Goal: Task Accomplishment & Management: Complete application form

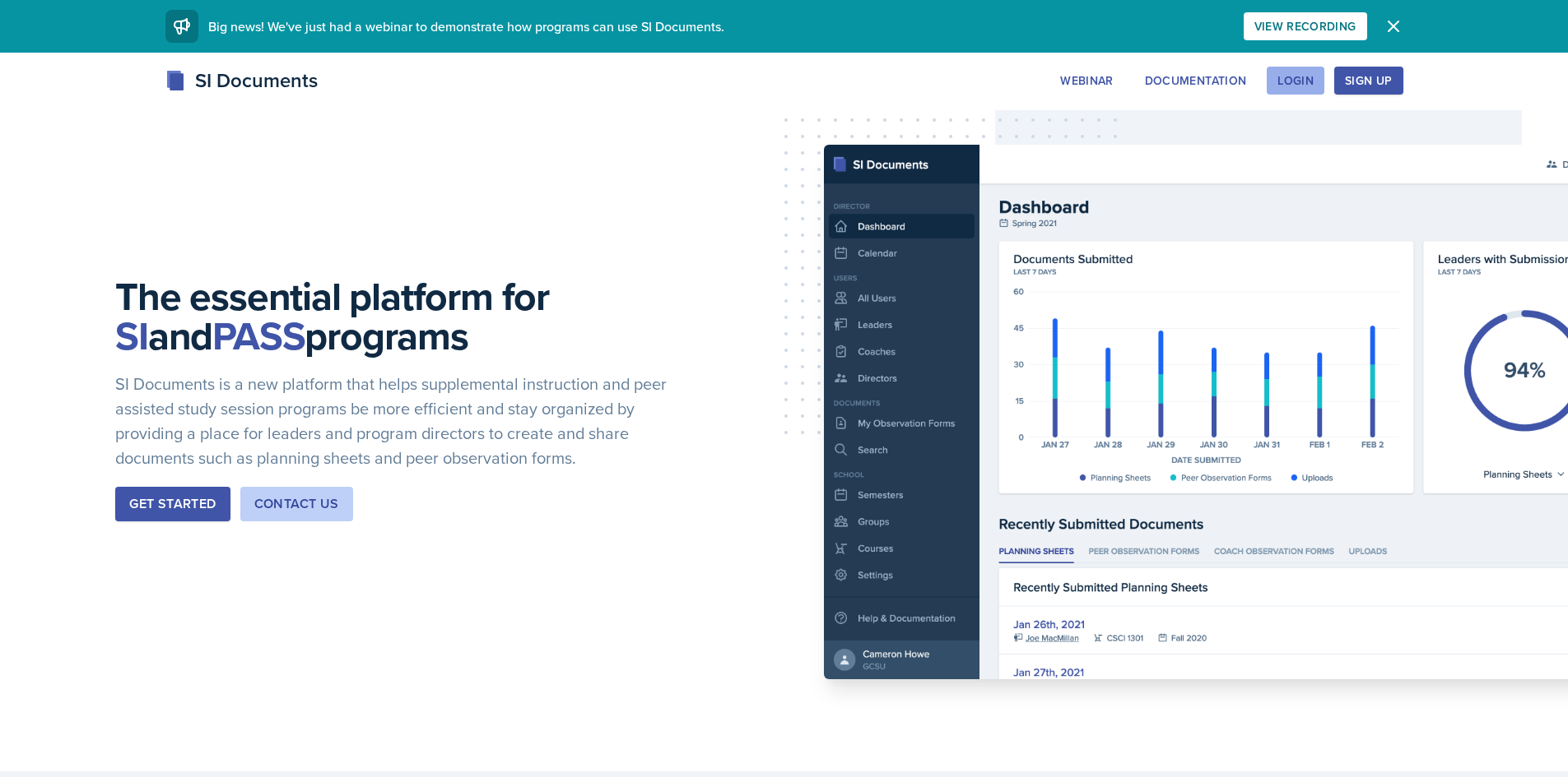
click at [1305, 79] on div "Login" at bounding box center [1295, 80] width 36 height 13
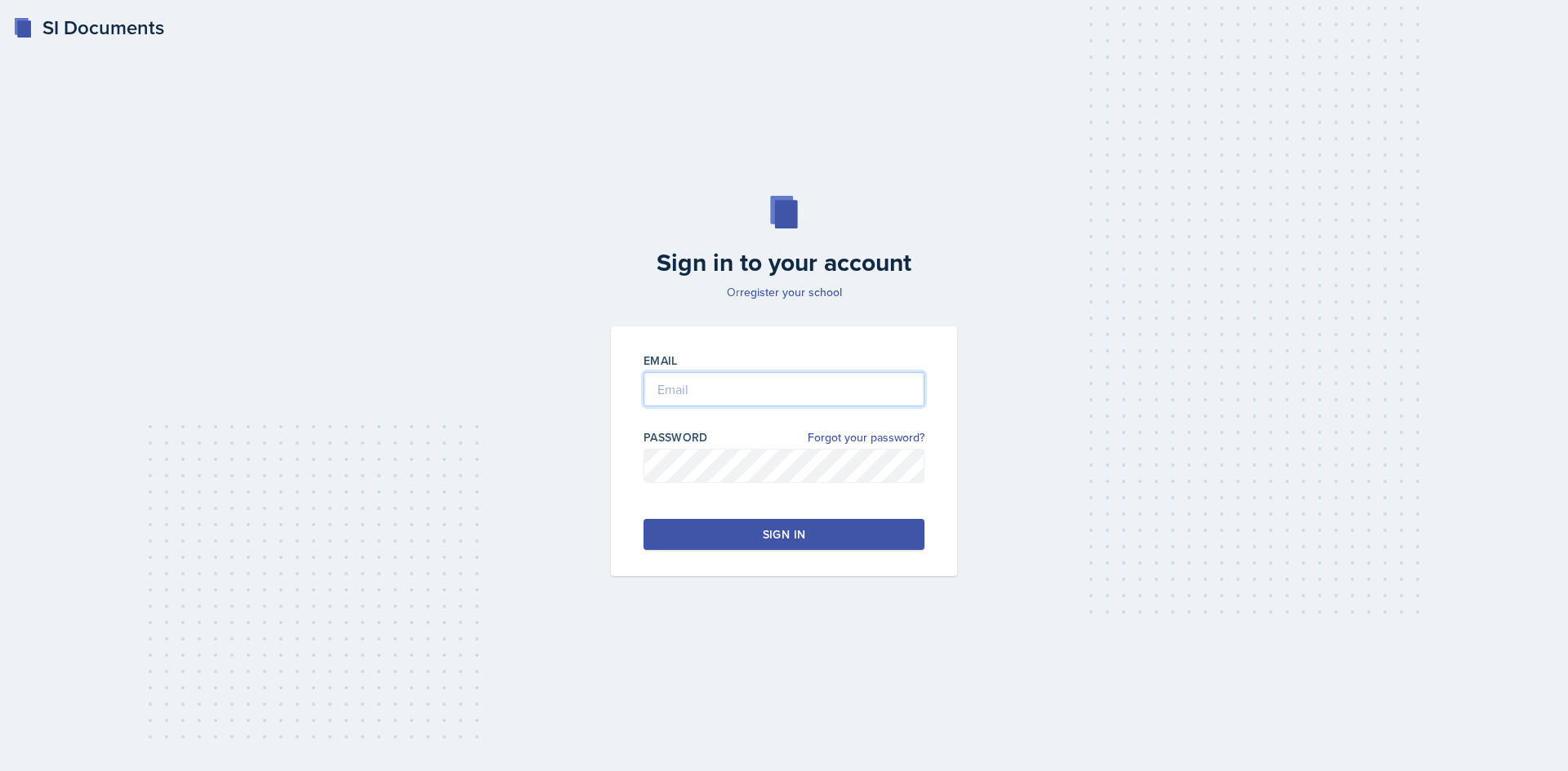
type input "[EMAIL_ADDRESS][DOMAIN_NAME]"
click at [780, 535] on div "Sign in" at bounding box center [784, 535] width 42 height 16
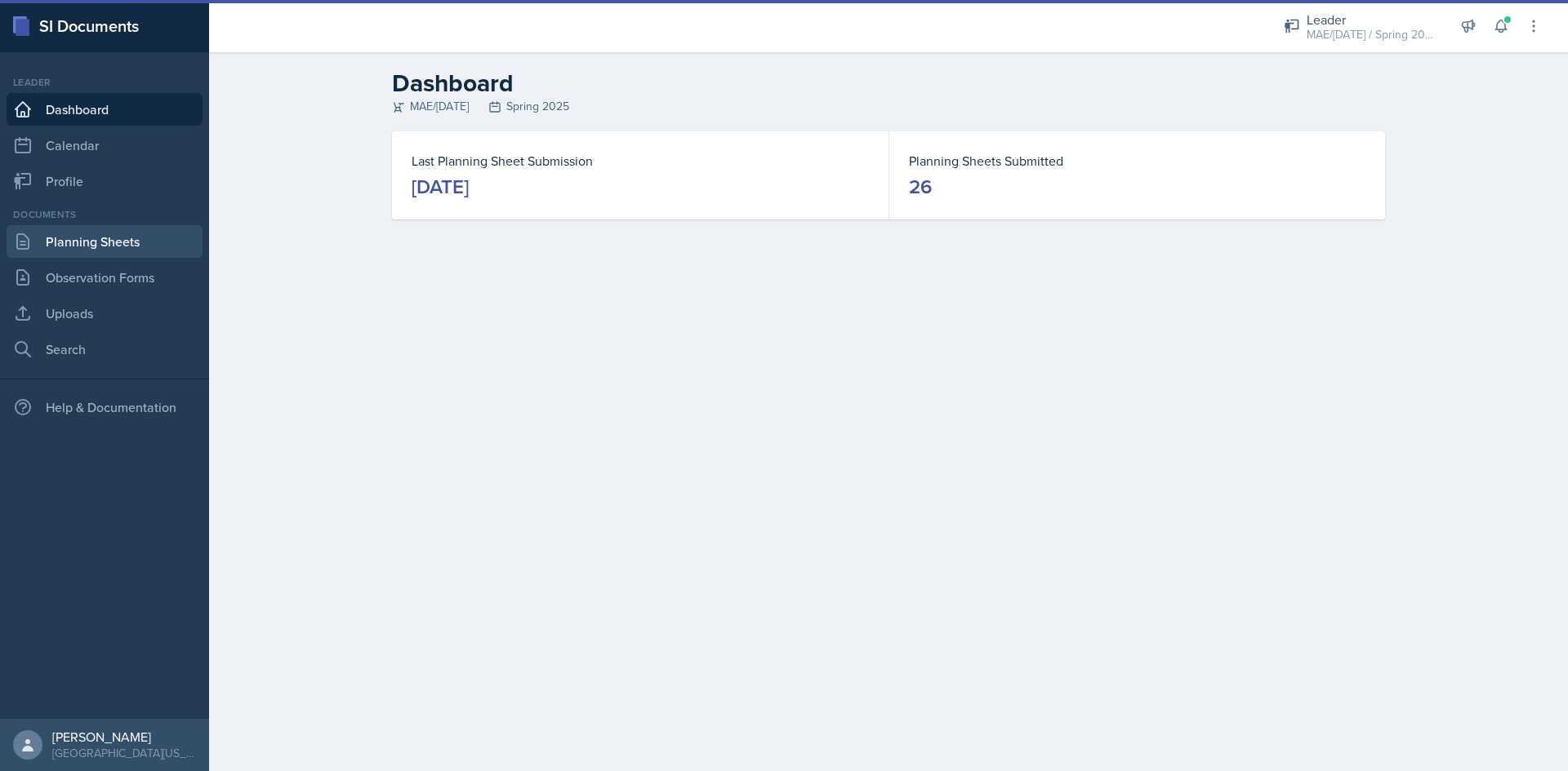
click at [130, 237] on link "Planning Sheets" at bounding box center [105, 242] width 196 height 33
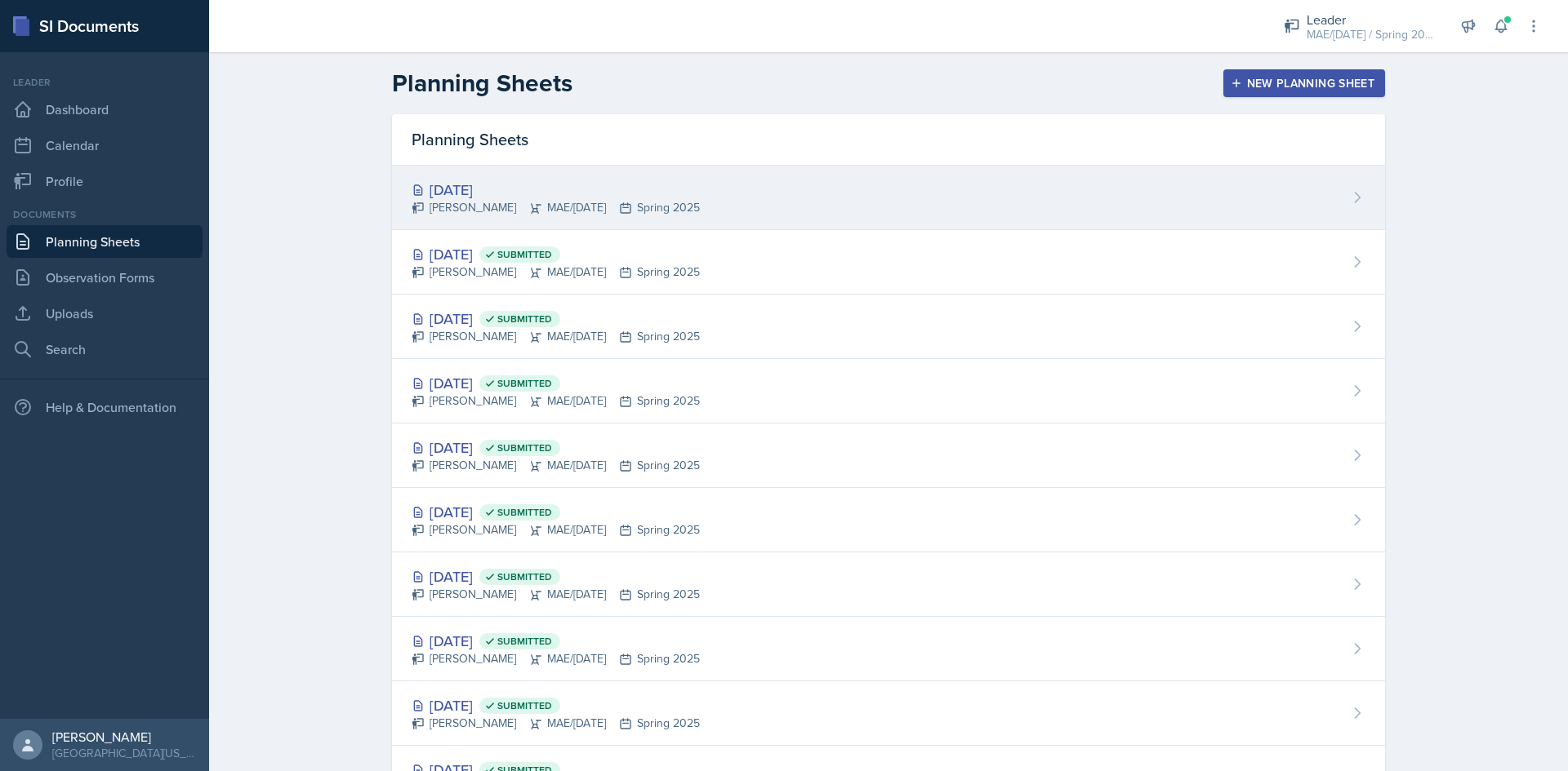
click at [450, 196] on div "[DATE]" at bounding box center [556, 189] width 289 height 22
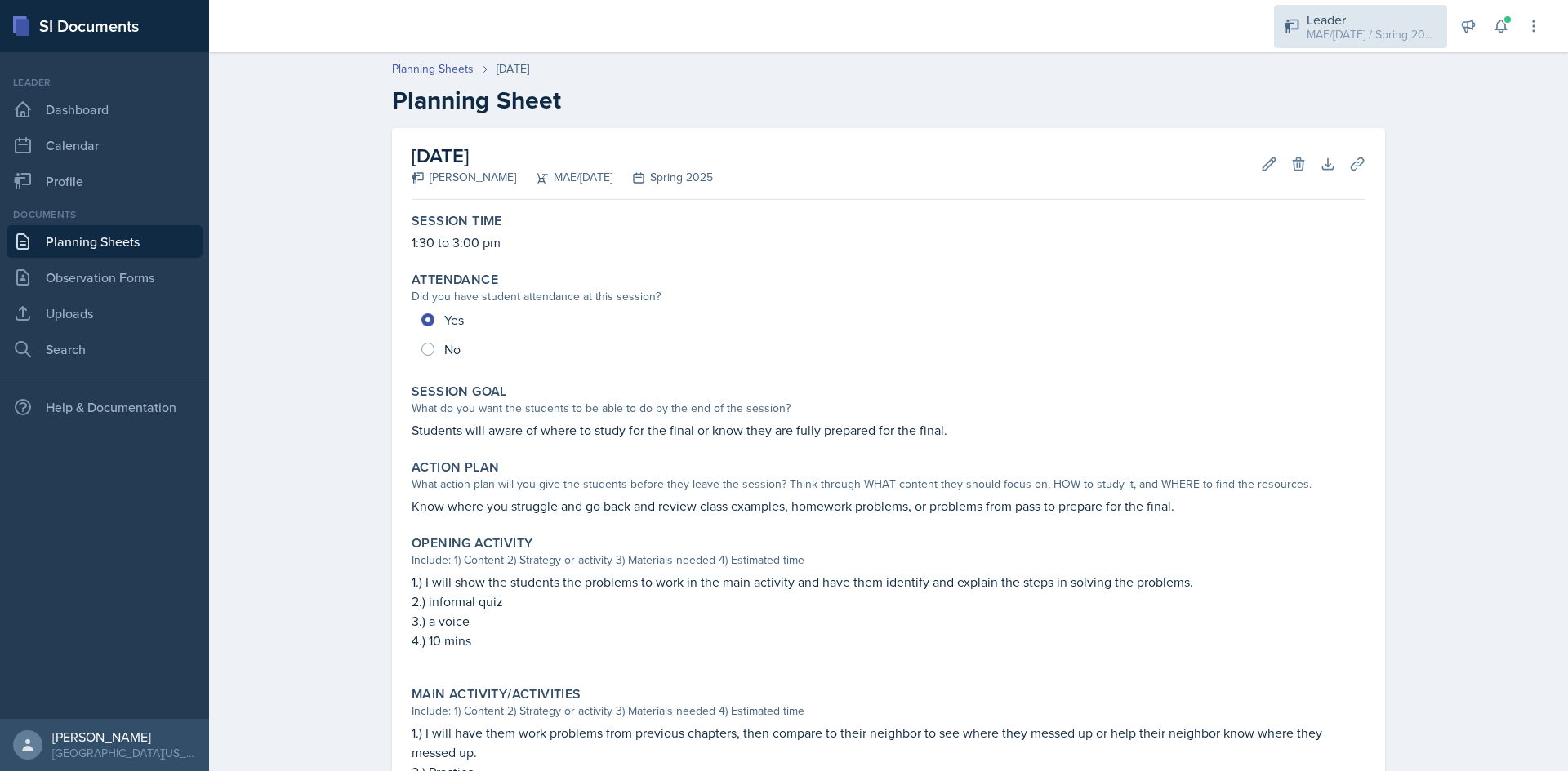
click at [1356, 38] on div "MAE/[DATE] / Spring 2025" at bounding box center [1371, 35] width 131 height 17
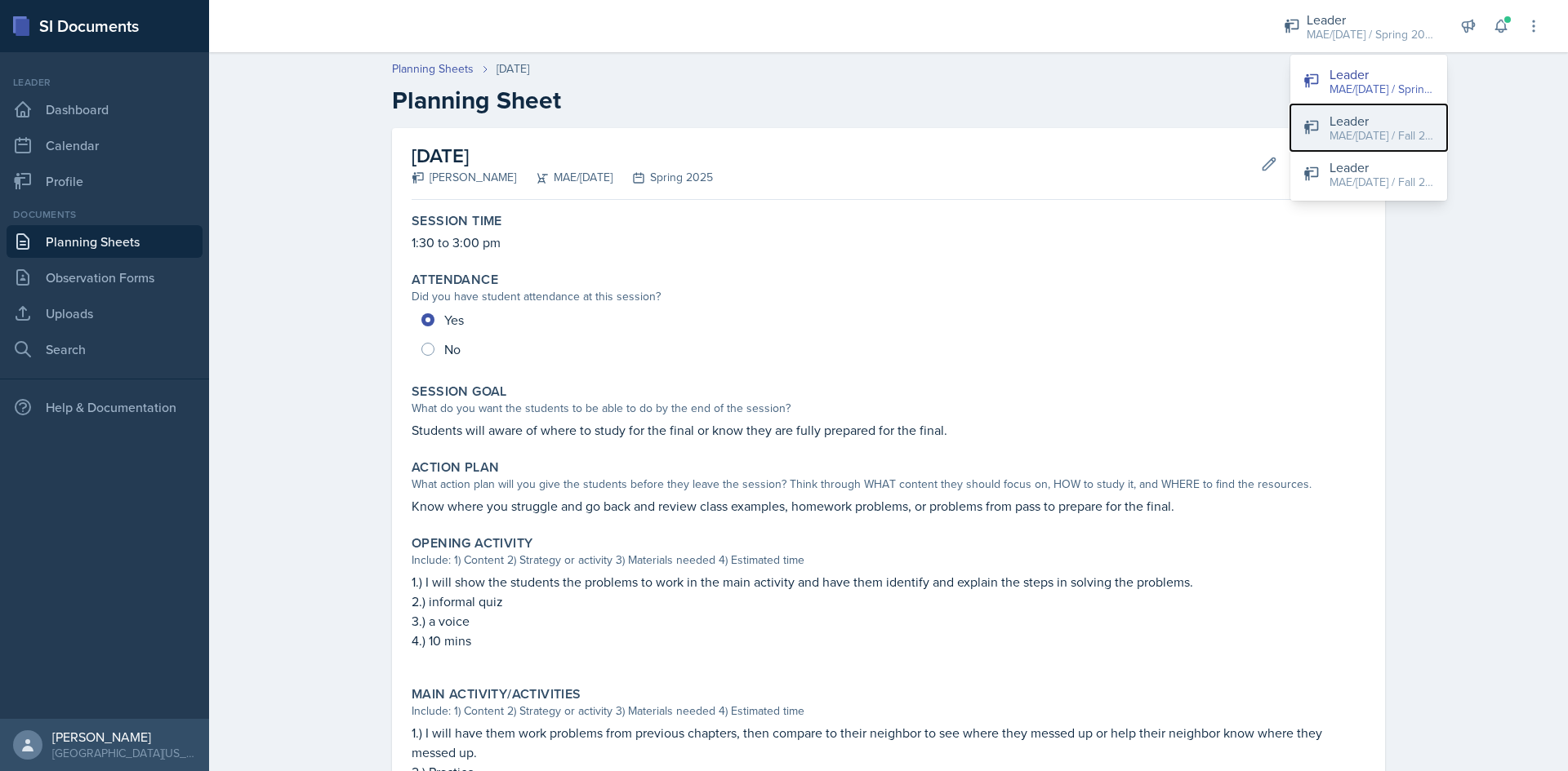
click at [1370, 113] on div "Leader" at bounding box center [1382, 120] width 105 height 20
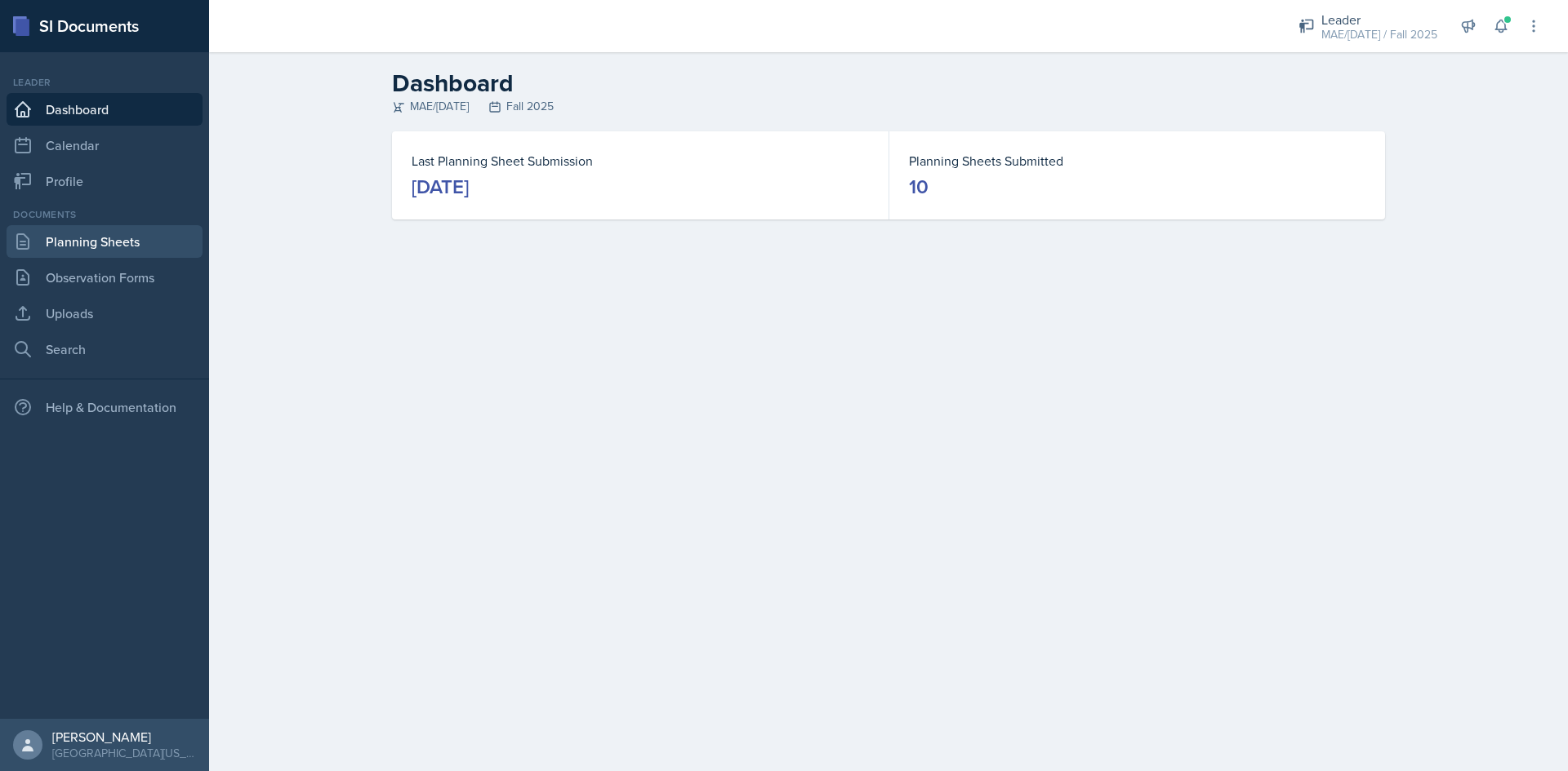
click at [106, 246] on link "Planning Sheets" at bounding box center [105, 242] width 196 height 33
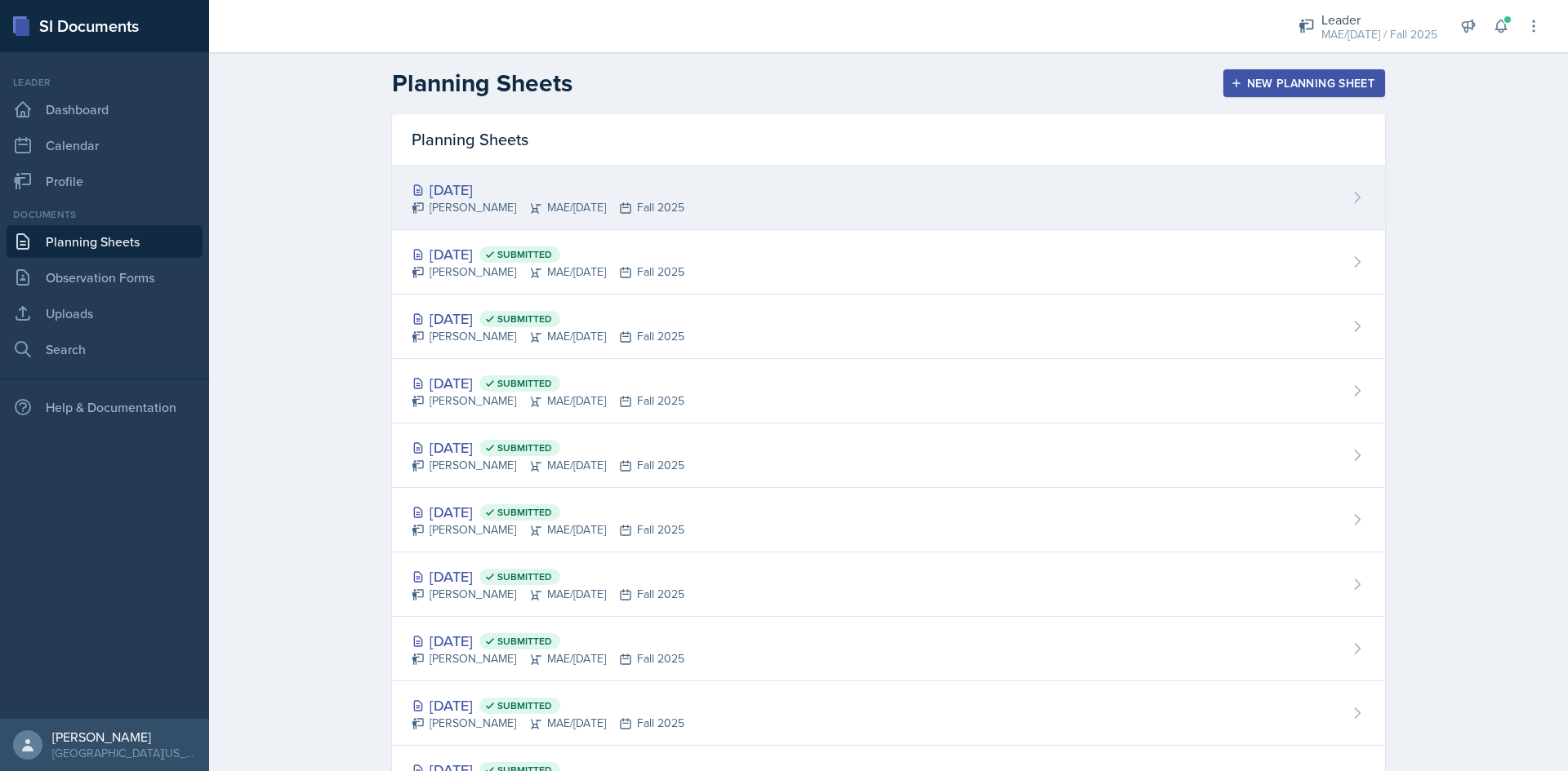
click at [489, 207] on div "[PERSON_NAME] MAE/[DATE] Fall 2025" at bounding box center [548, 208] width 273 height 17
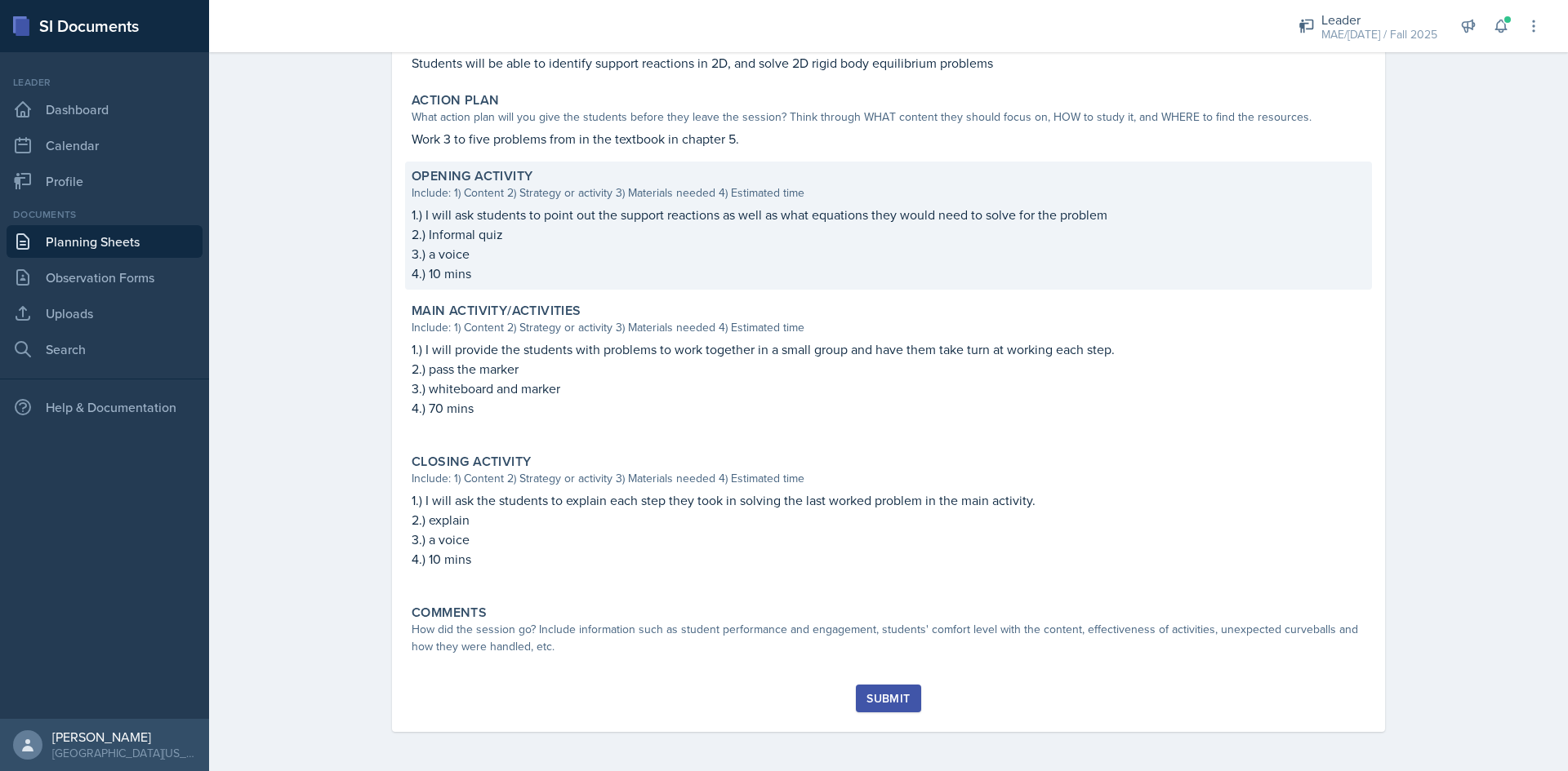
scroll to position [41, 0]
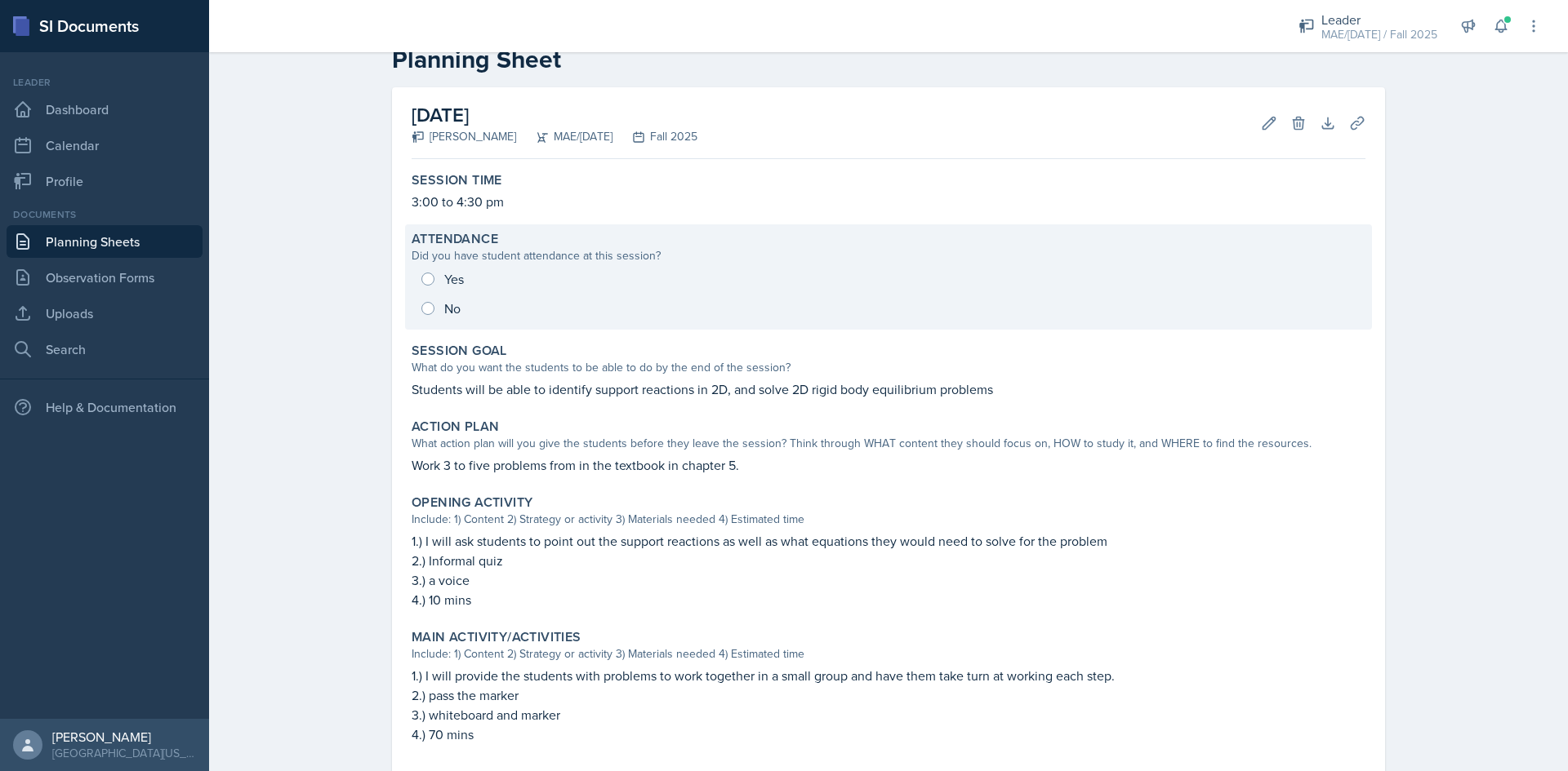
click at [419, 274] on div "Yes No" at bounding box center [888, 294] width 953 height 59
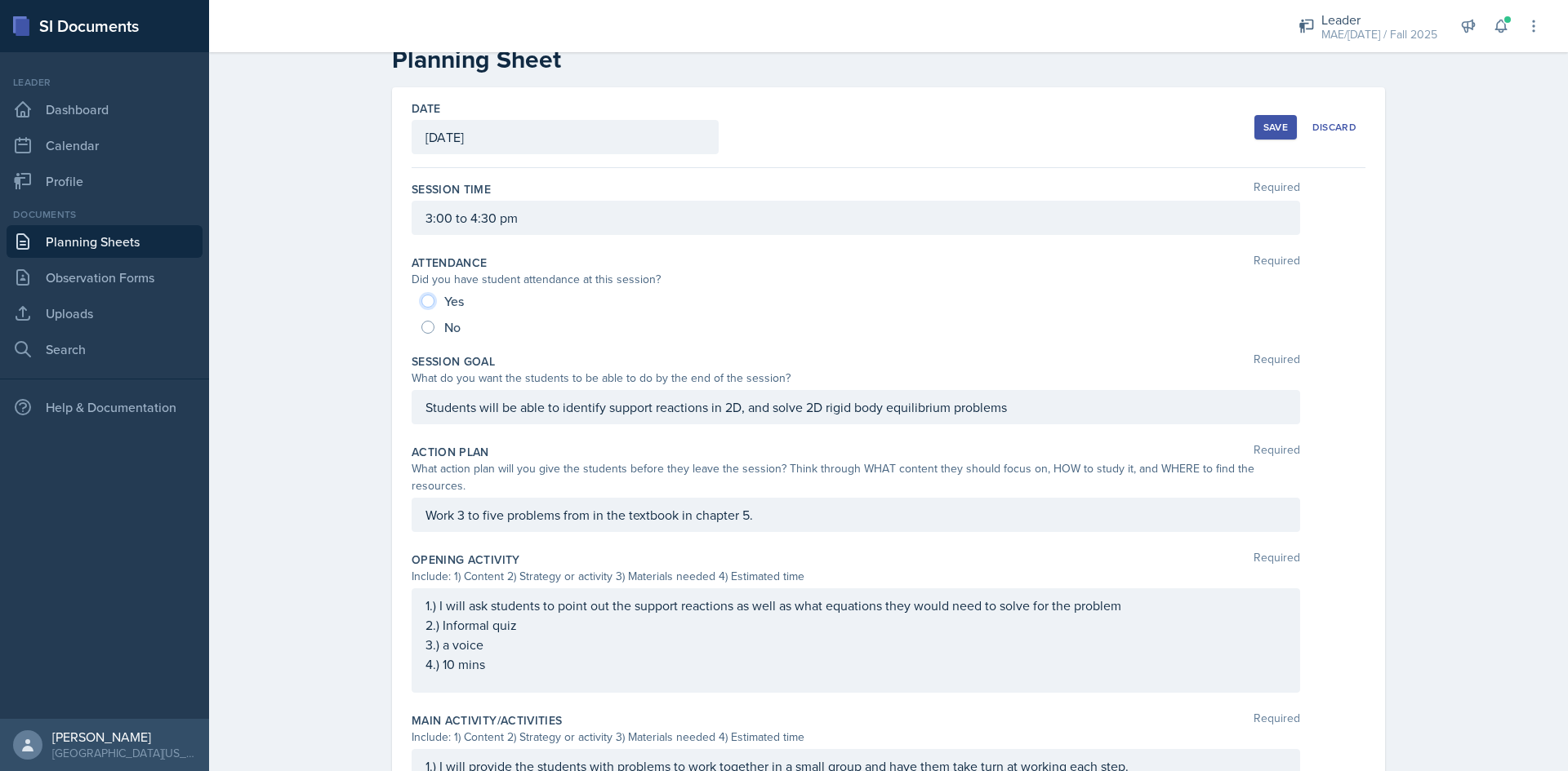
click at [421, 300] on input "Yes" at bounding box center [427, 301] width 13 height 13
radio input "true"
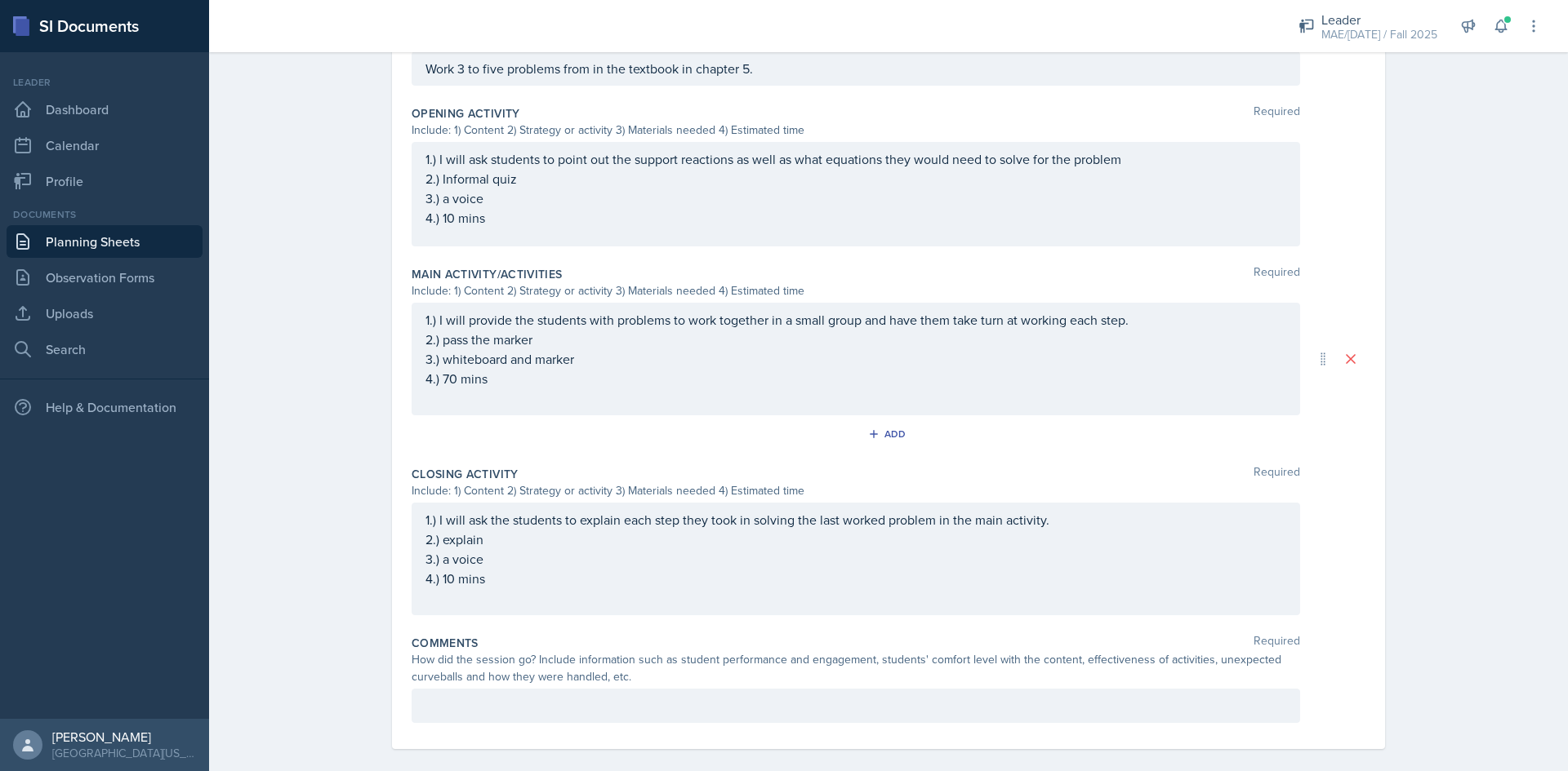
click at [556, 696] on p at bounding box center [856, 706] width 861 height 20
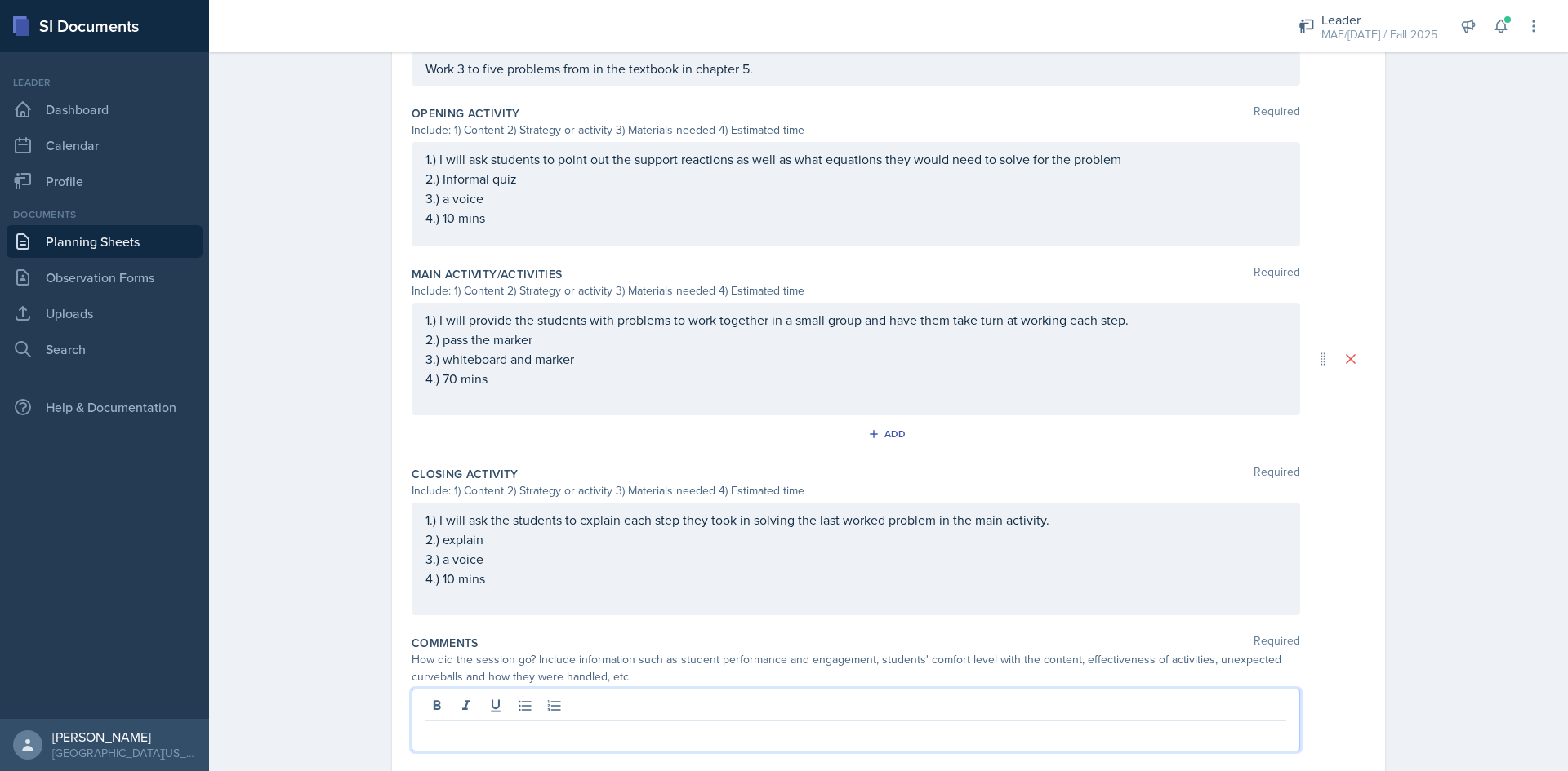
scroll to position [515, 0]
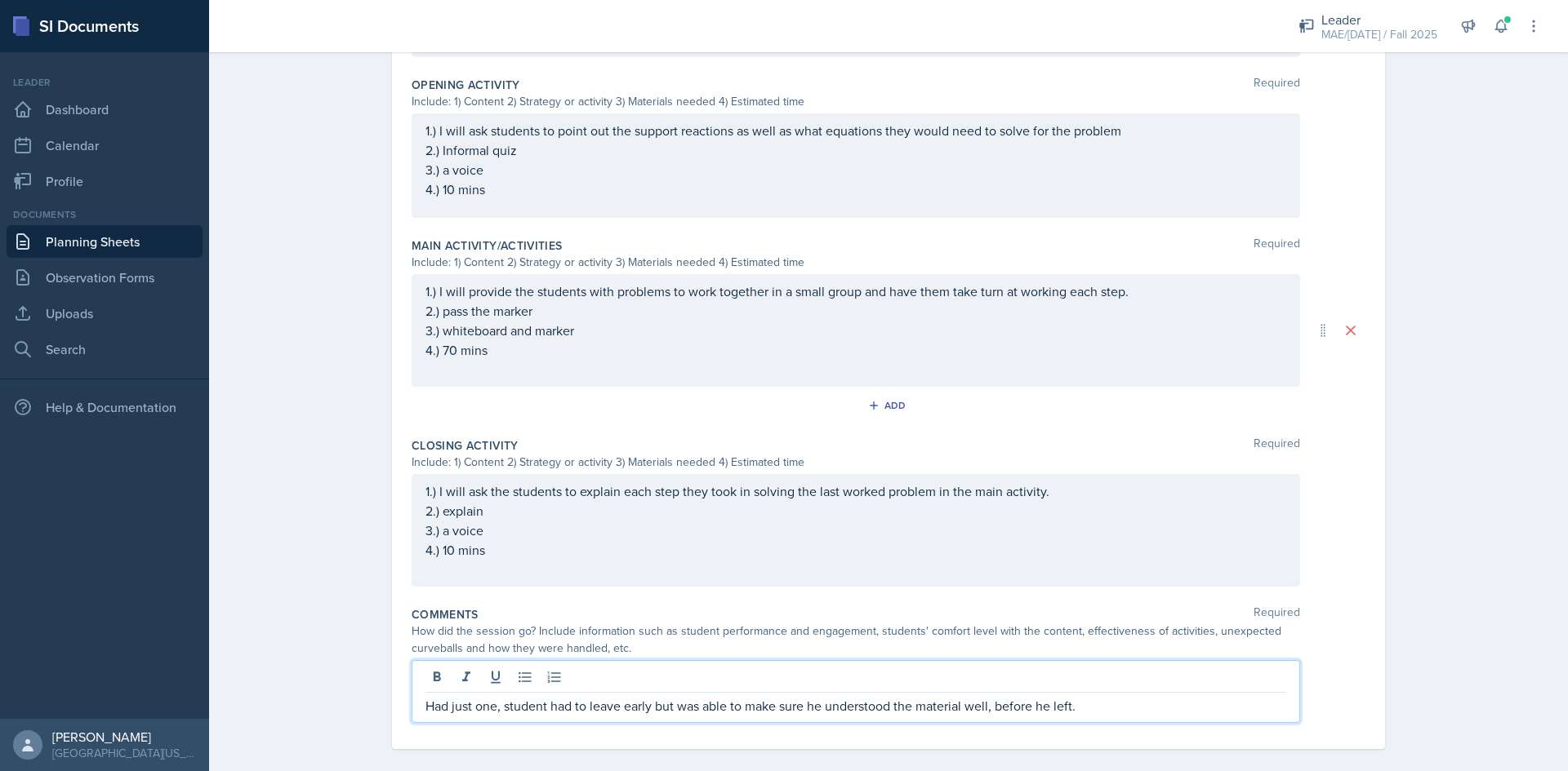
click at [1093, 696] on p "Had just one, student had to leave early but was able to make sure he understoo…" at bounding box center [856, 706] width 861 height 20
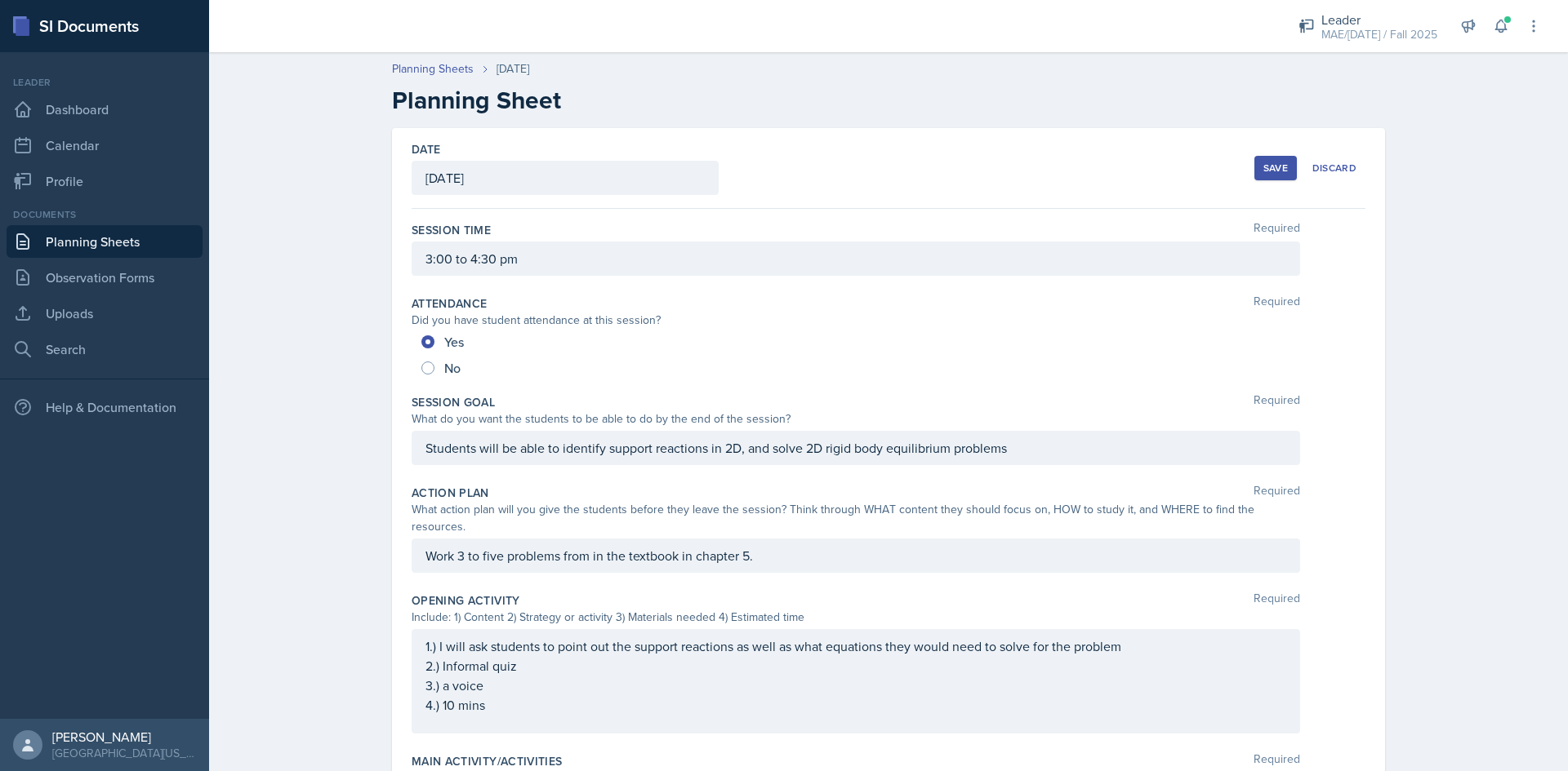
click at [1284, 169] on button "Save" at bounding box center [1275, 168] width 42 height 24
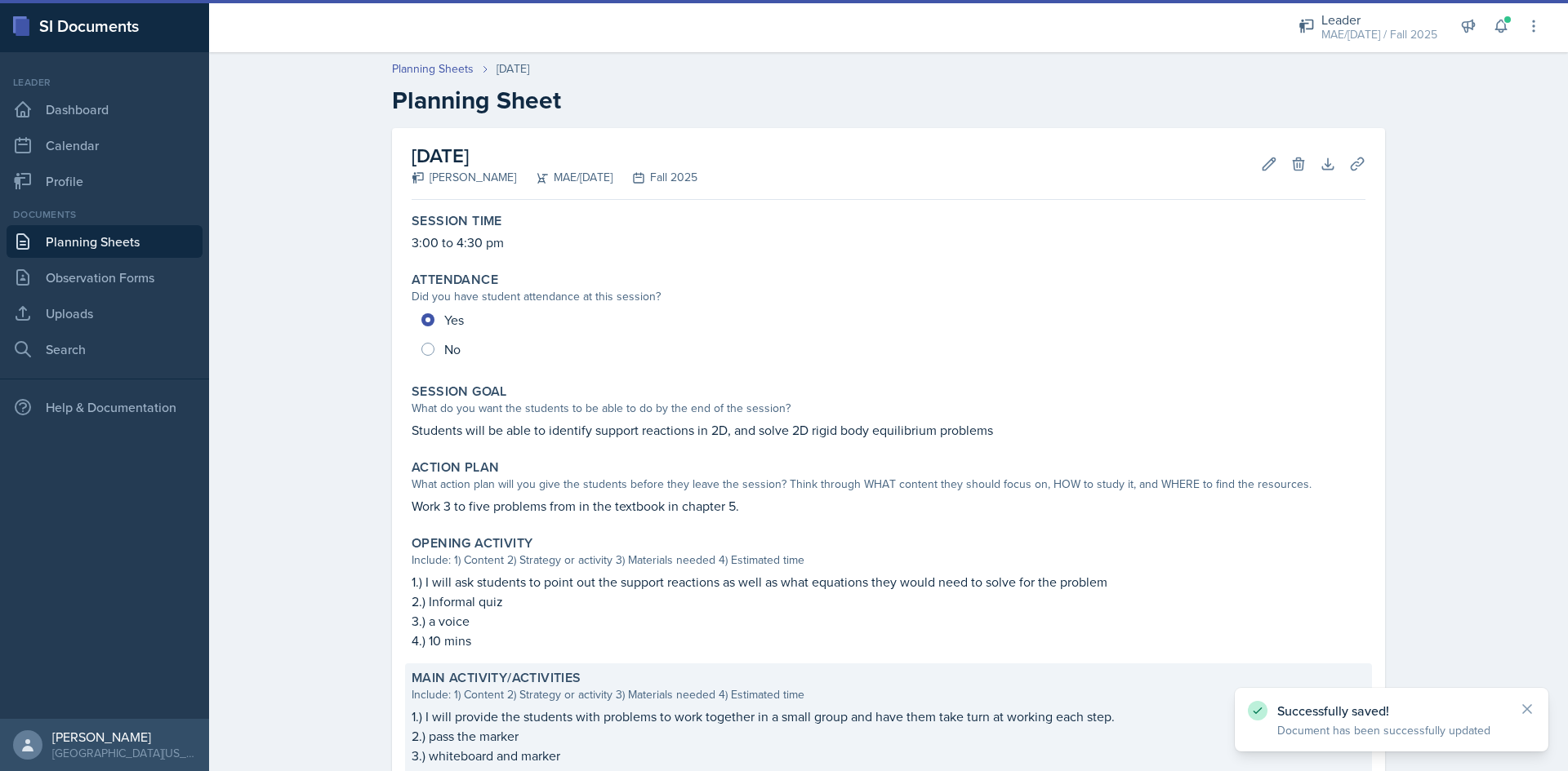
scroll to position [387, 0]
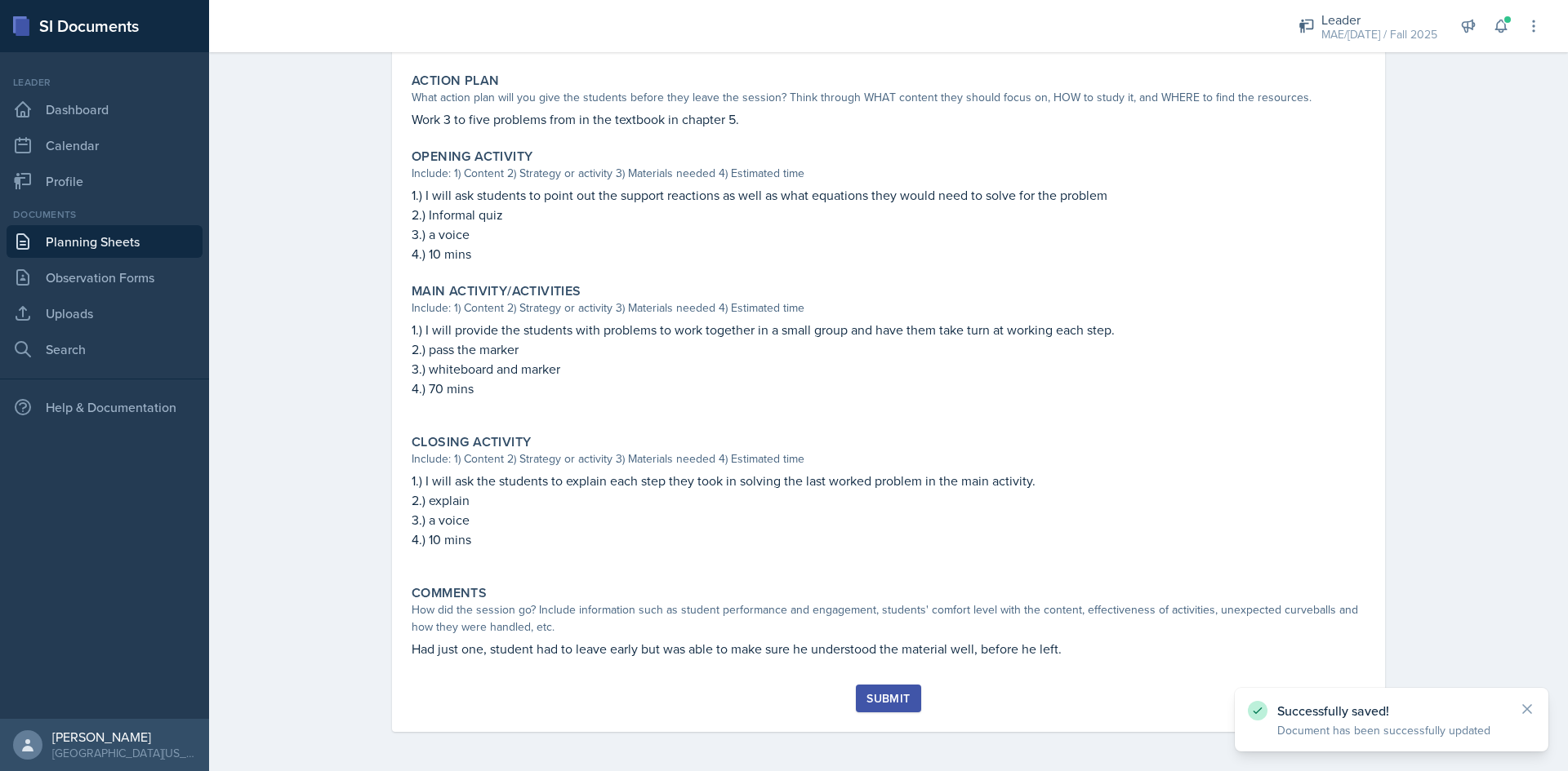
click at [892, 705] on div "Submit" at bounding box center [888, 698] width 43 height 13
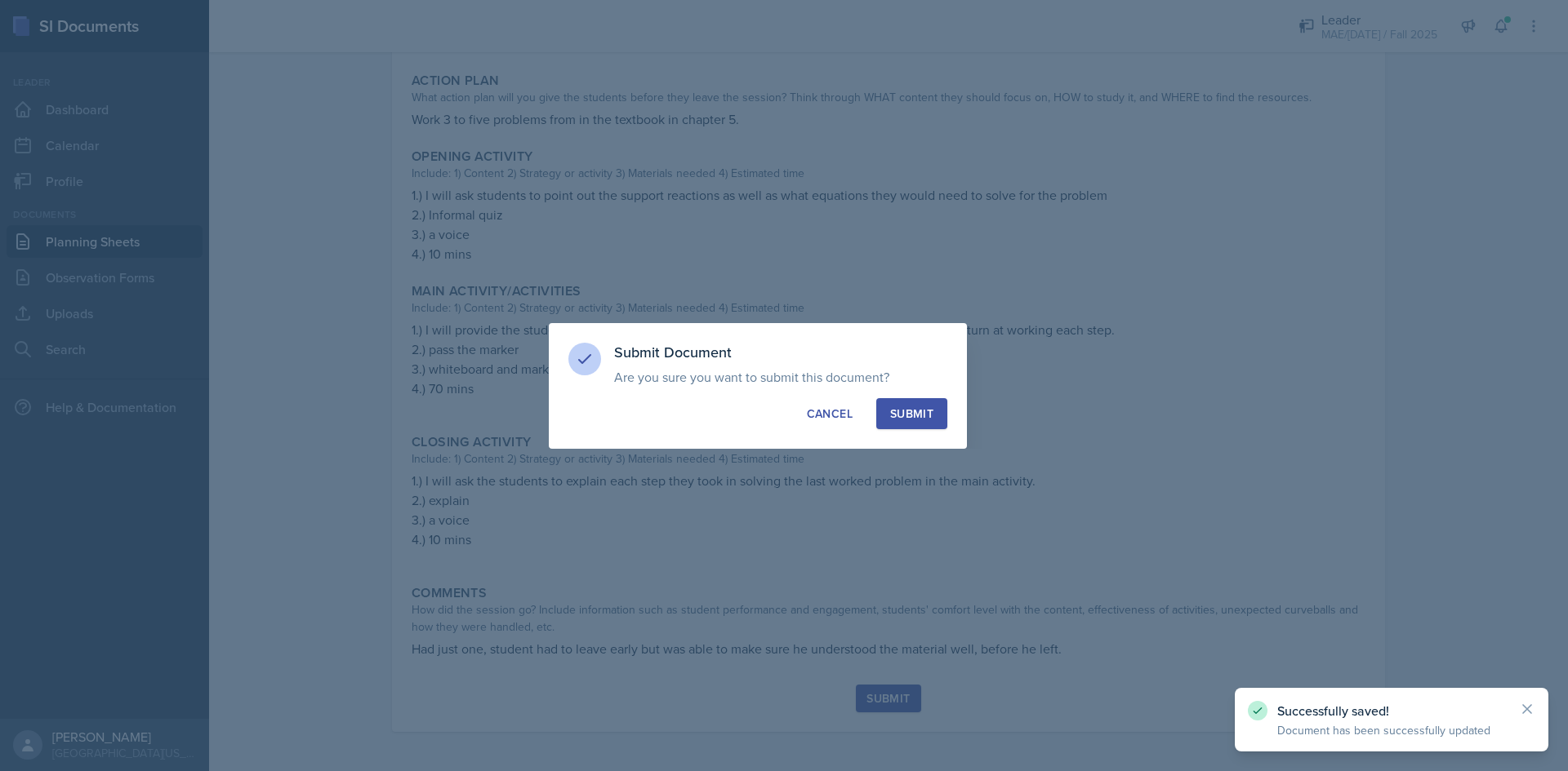
click at [917, 415] on div "Submit" at bounding box center [912, 413] width 43 height 16
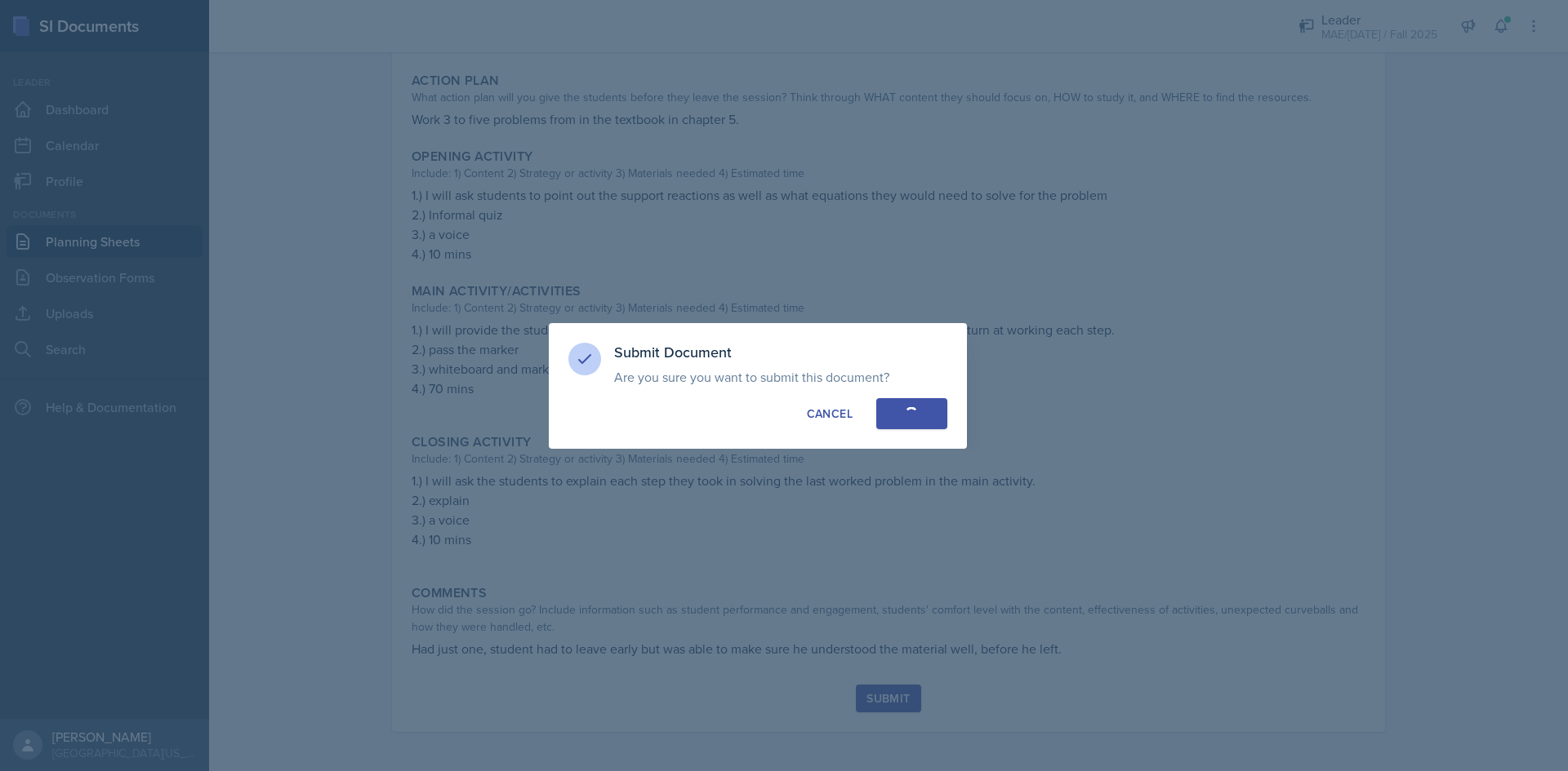
radio input "true"
